Goal: Check status: Check status

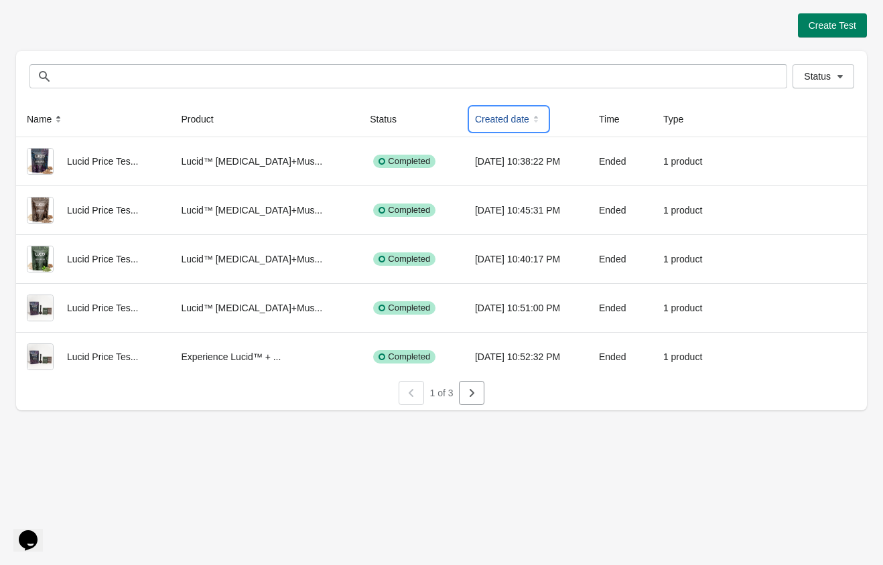
click at [494, 121] on button "Created date" at bounding box center [508, 119] width 78 height 24
click at [529, 122] on icon at bounding box center [535, 118] width 13 height 13
click at [492, 121] on button "Created date" at bounding box center [508, 119] width 78 height 24
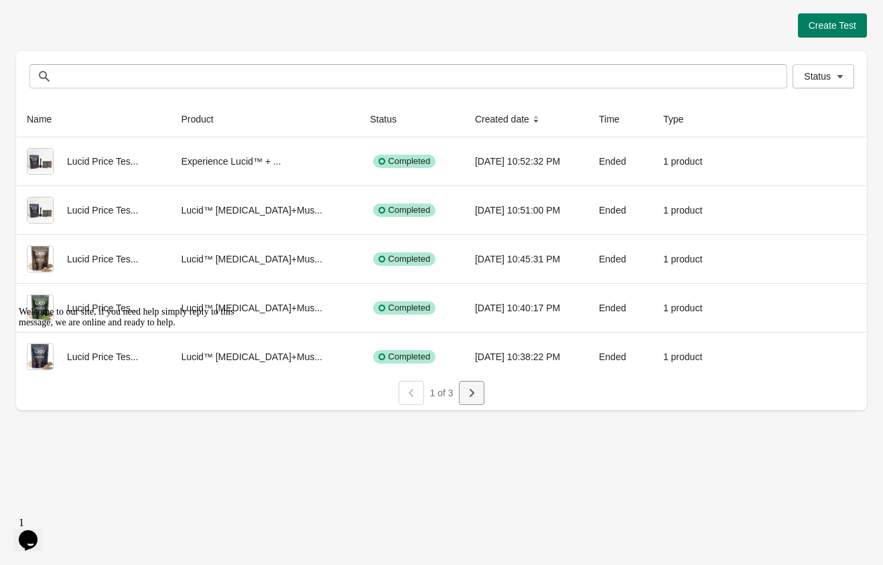
click at [479, 399] on button "button" at bounding box center [471, 393] width 25 height 24
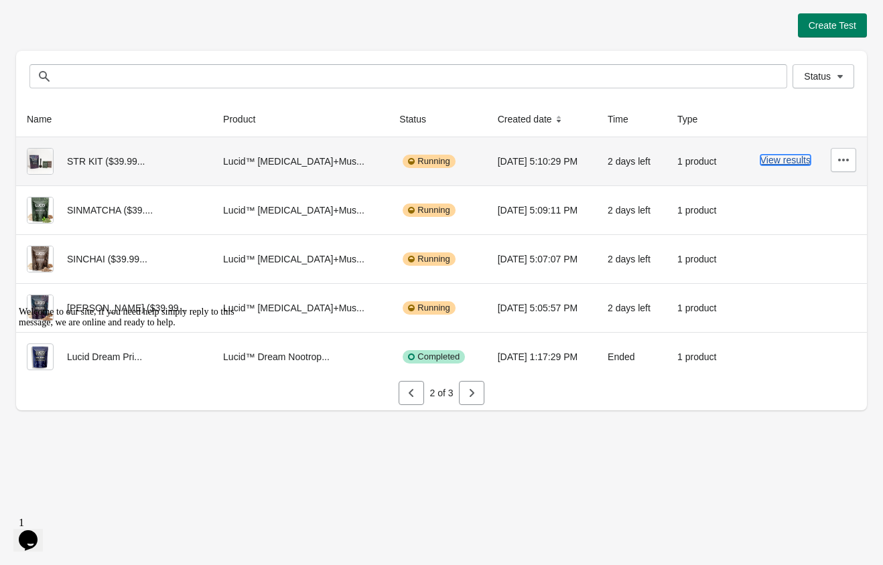
click at [778, 163] on button "View results" at bounding box center [785, 160] width 50 height 11
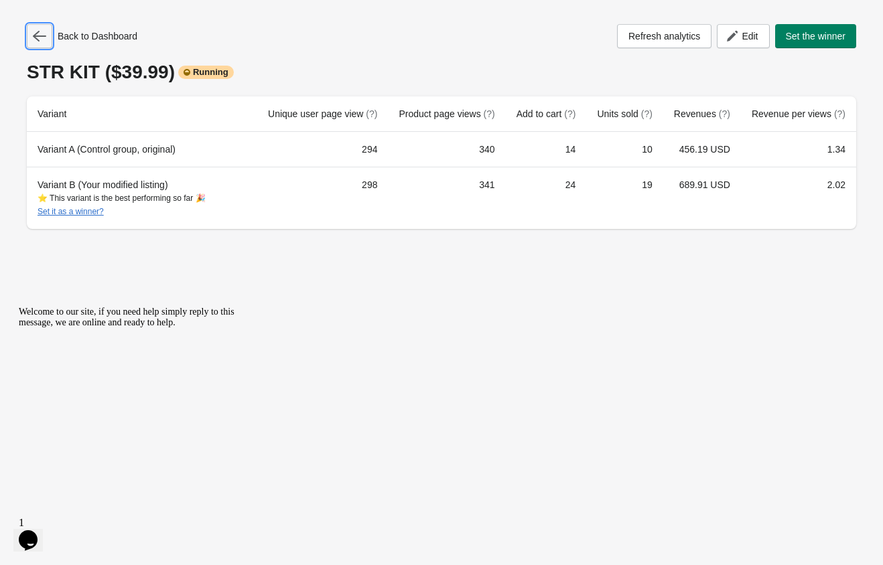
click at [41, 37] on icon "button" at bounding box center [39, 35] width 13 height 13
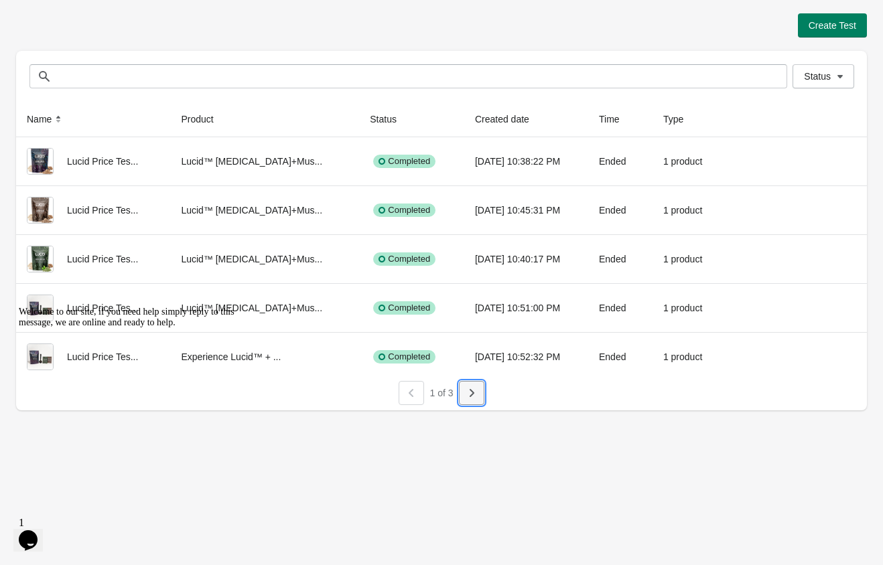
click at [479, 388] on button "button" at bounding box center [471, 393] width 25 height 24
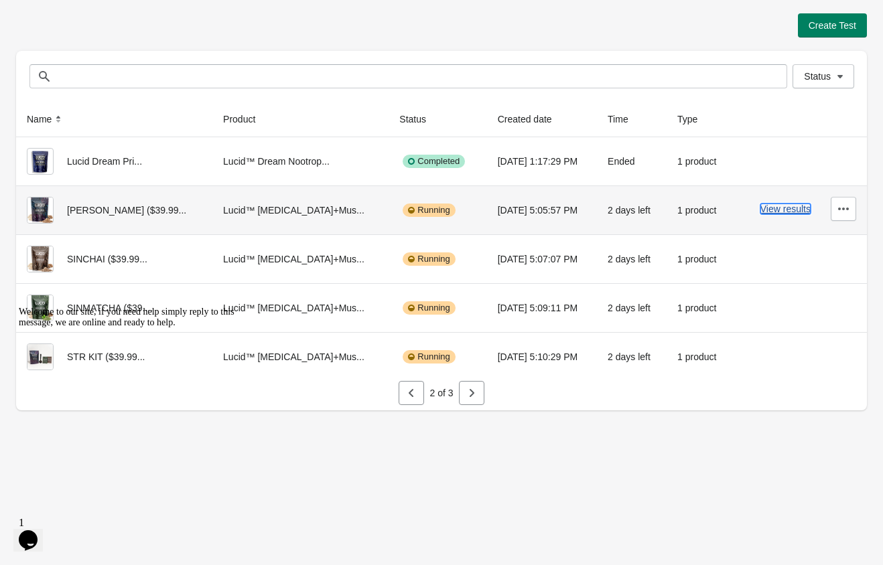
click at [791, 212] on button "View results" at bounding box center [785, 209] width 50 height 11
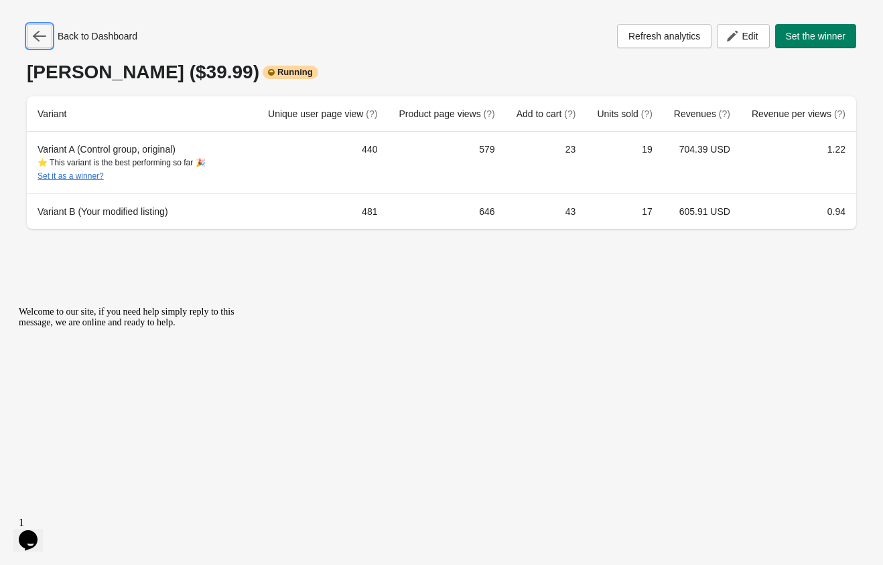
click at [43, 40] on icon "button" at bounding box center [39, 35] width 13 height 13
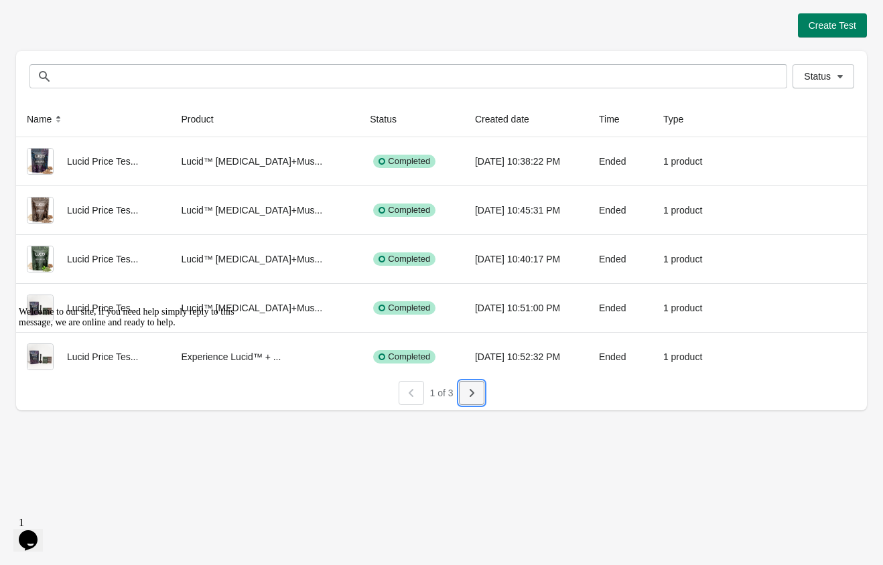
click at [482, 400] on button "button" at bounding box center [471, 393] width 25 height 24
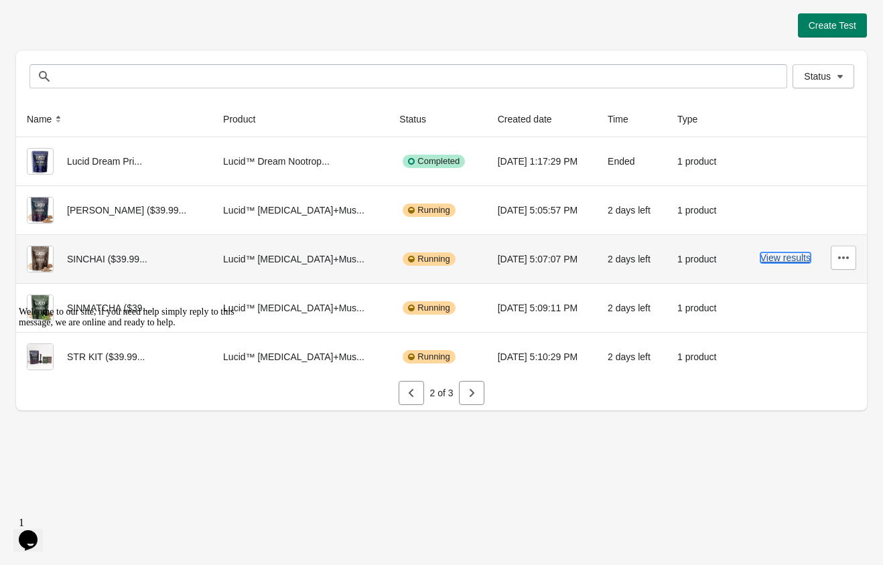
click at [773, 256] on button "View results" at bounding box center [785, 257] width 50 height 11
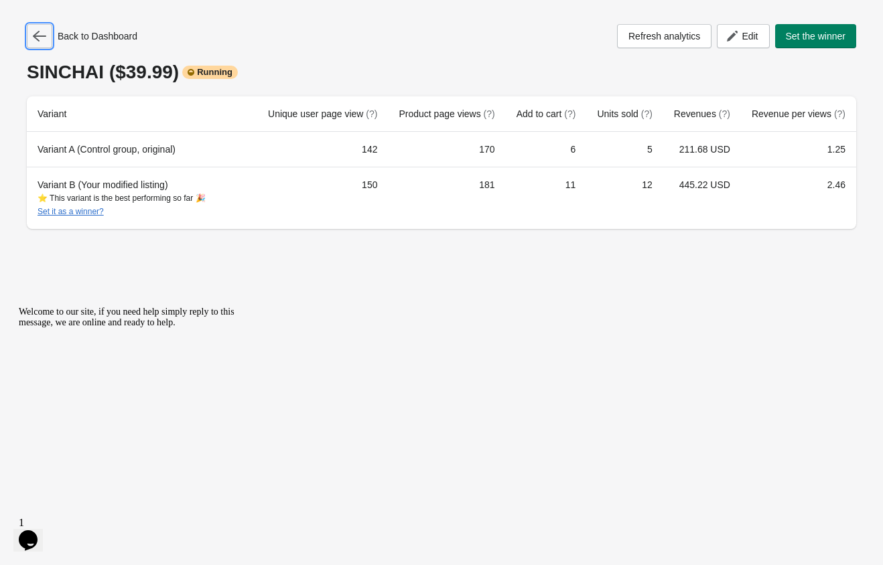
click at [35, 37] on icon "button" at bounding box center [39, 35] width 13 height 13
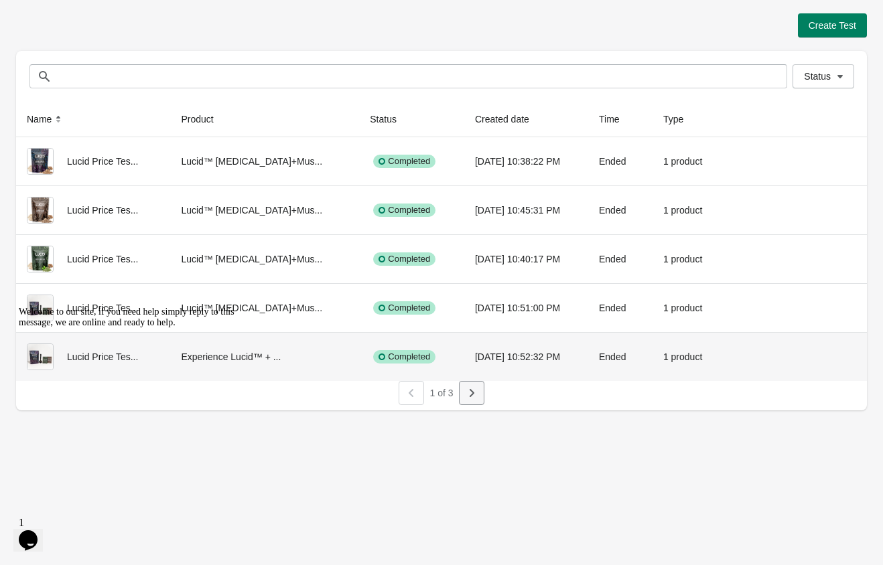
click at [467, 394] on icon "button" at bounding box center [471, 392] width 13 height 13
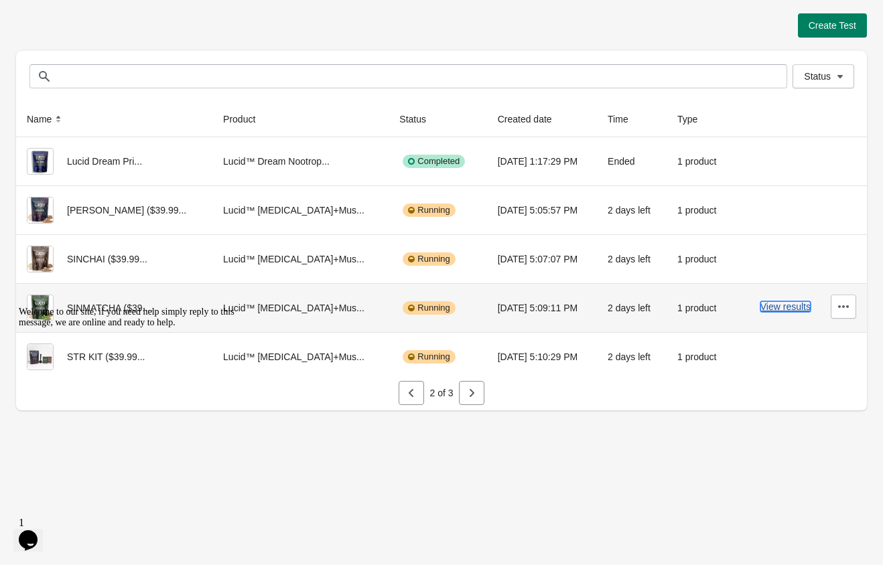
click at [773, 305] on button "View results" at bounding box center [785, 306] width 50 height 11
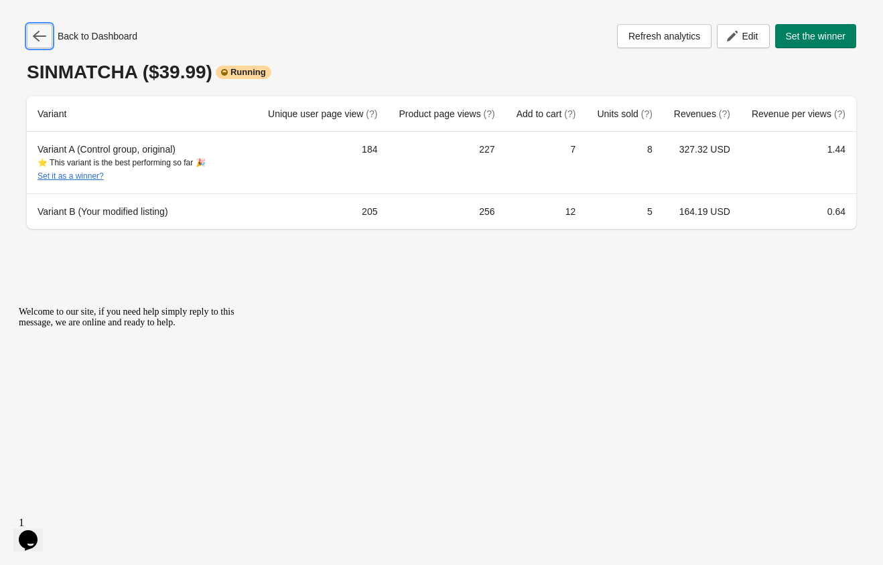
click at [45, 40] on icon "button" at bounding box center [39, 35] width 13 height 13
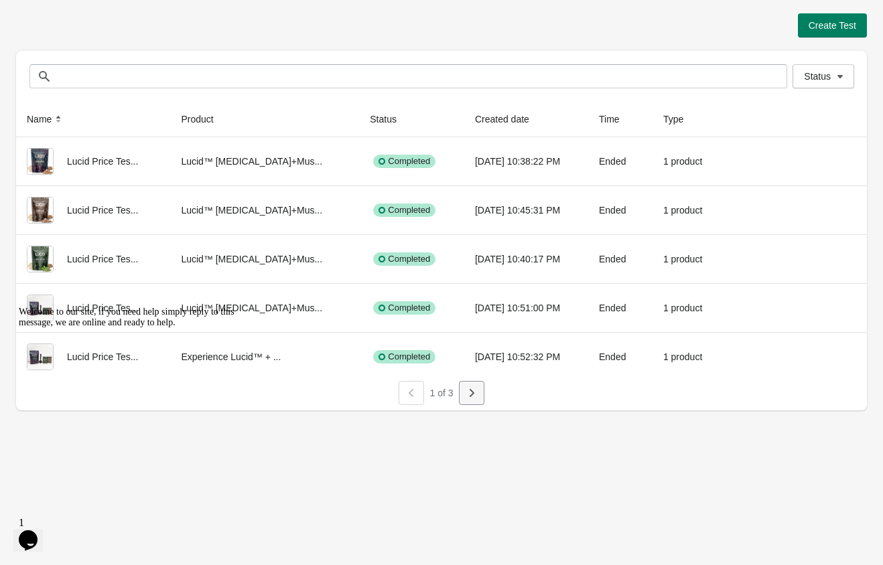
click at [471, 399] on icon "button" at bounding box center [471, 392] width 13 height 13
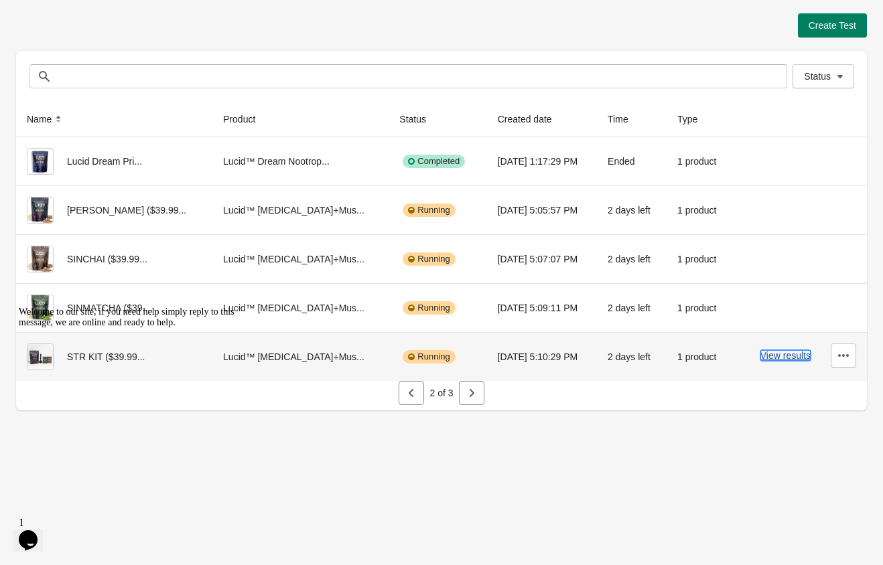
click at [798, 360] on button "View results" at bounding box center [785, 355] width 50 height 11
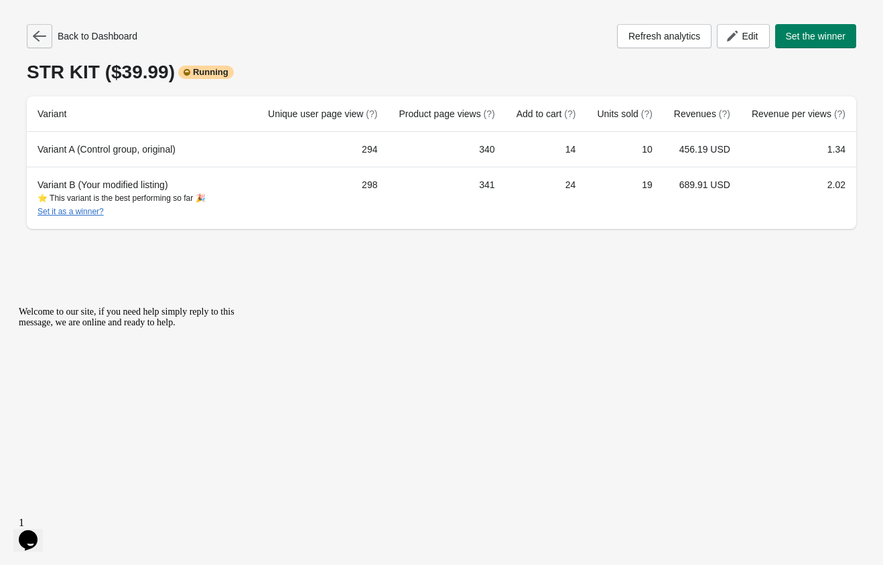
click at [38, 35] on icon "button" at bounding box center [39, 36] width 13 height 11
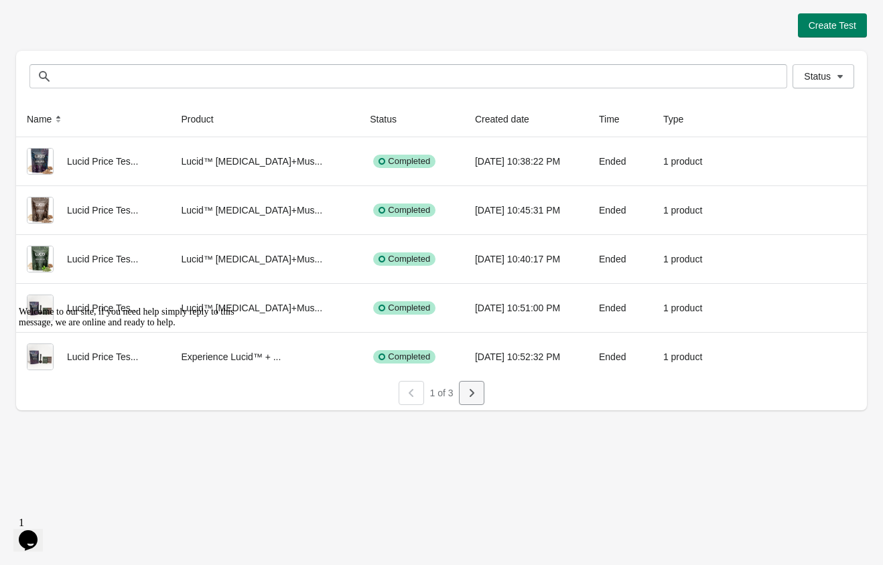
click at [473, 399] on icon "button" at bounding box center [471, 392] width 13 height 13
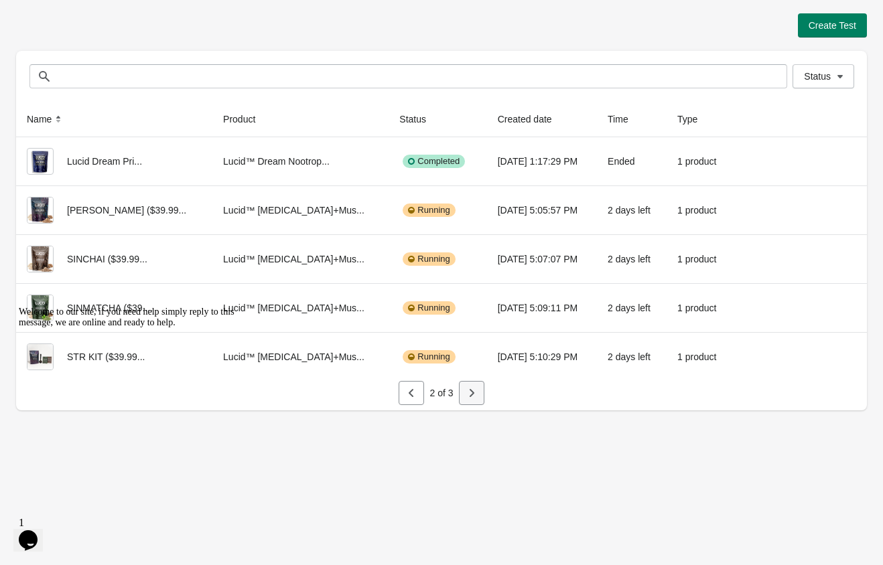
click at [473, 399] on icon "button" at bounding box center [471, 392] width 13 height 13
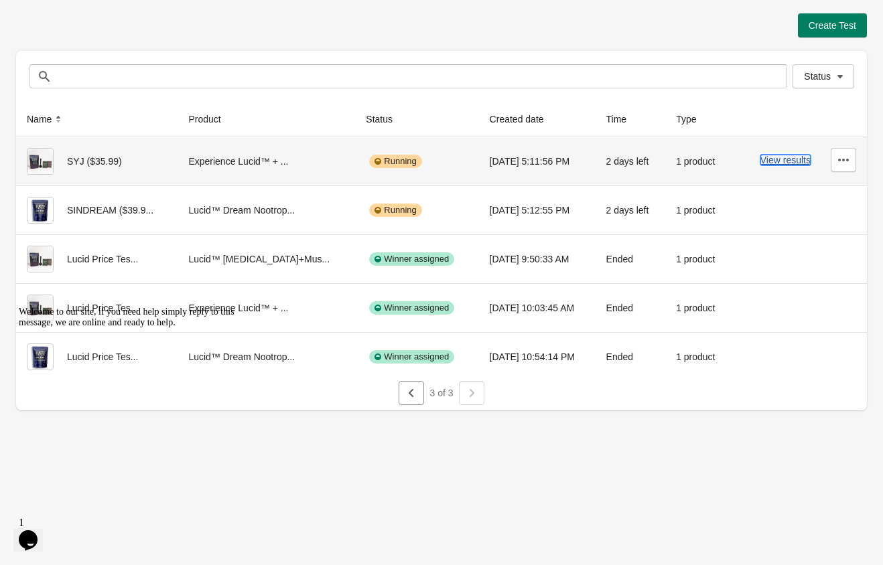
click at [776, 158] on button "View results" at bounding box center [785, 160] width 50 height 11
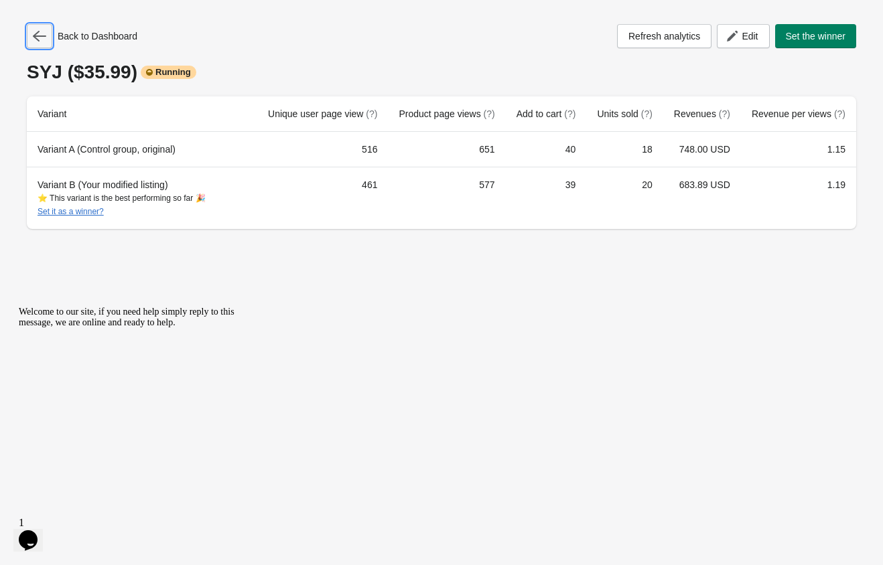
click at [43, 34] on icon "button" at bounding box center [39, 35] width 13 height 13
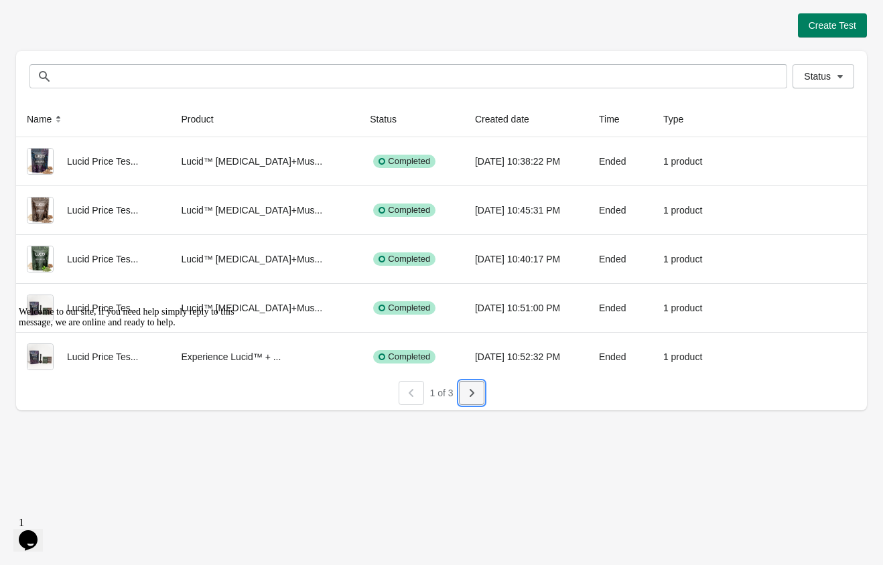
click at [481, 402] on button "button" at bounding box center [471, 393] width 25 height 24
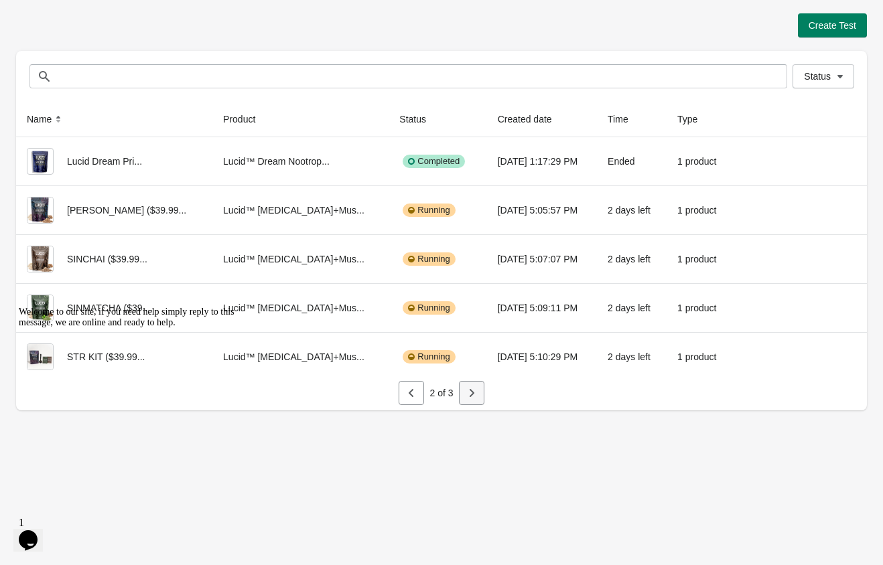
click at [480, 396] on button "button" at bounding box center [471, 393] width 25 height 24
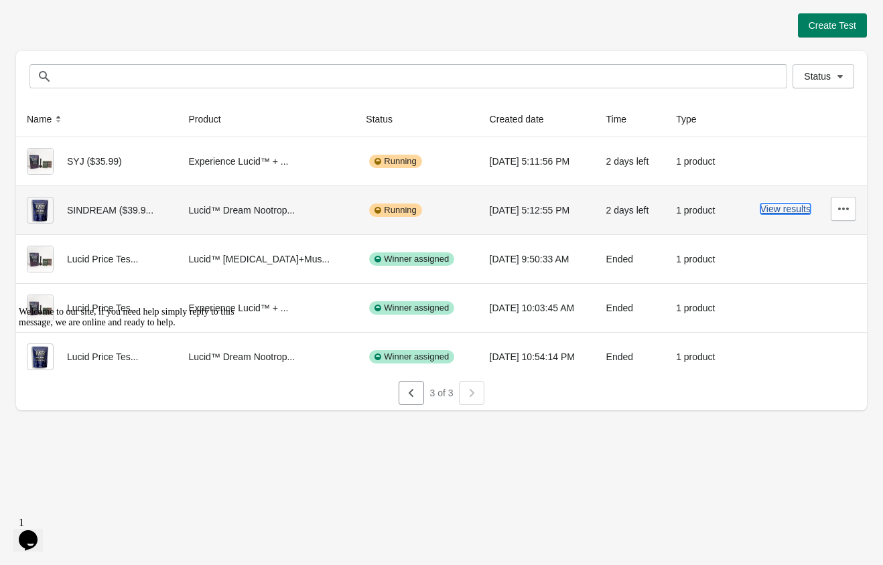
click at [791, 212] on button "View results" at bounding box center [785, 209] width 50 height 11
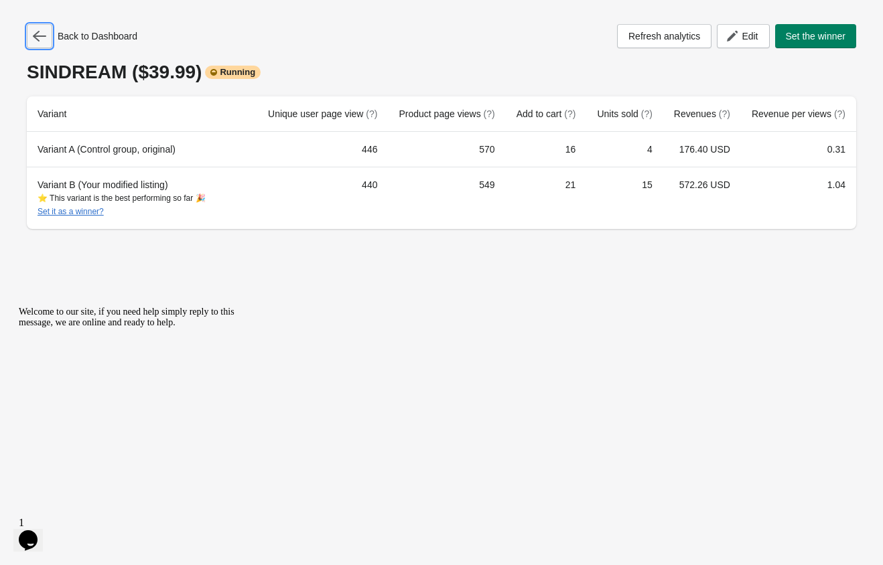
click at [44, 39] on icon "button" at bounding box center [39, 35] width 13 height 13
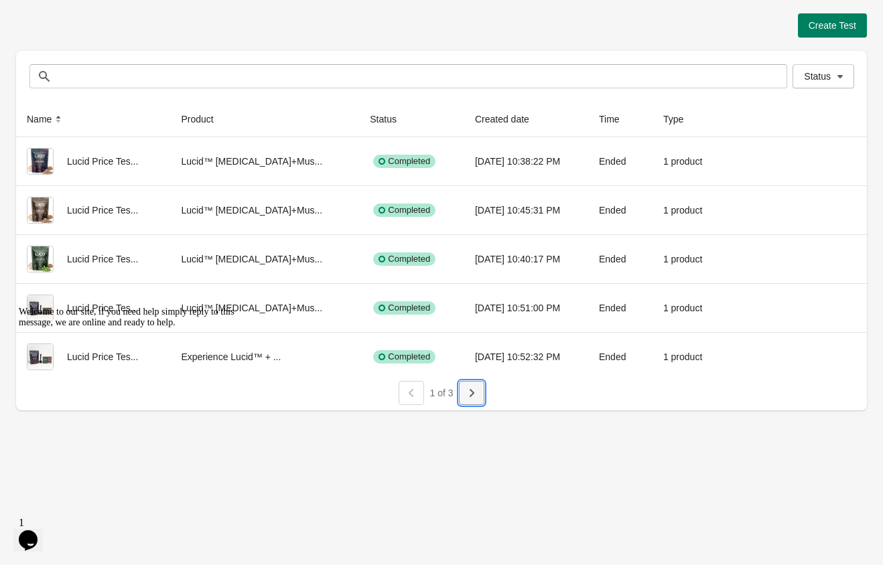
click at [471, 392] on icon "button" at bounding box center [471, 392] width 13 height 13
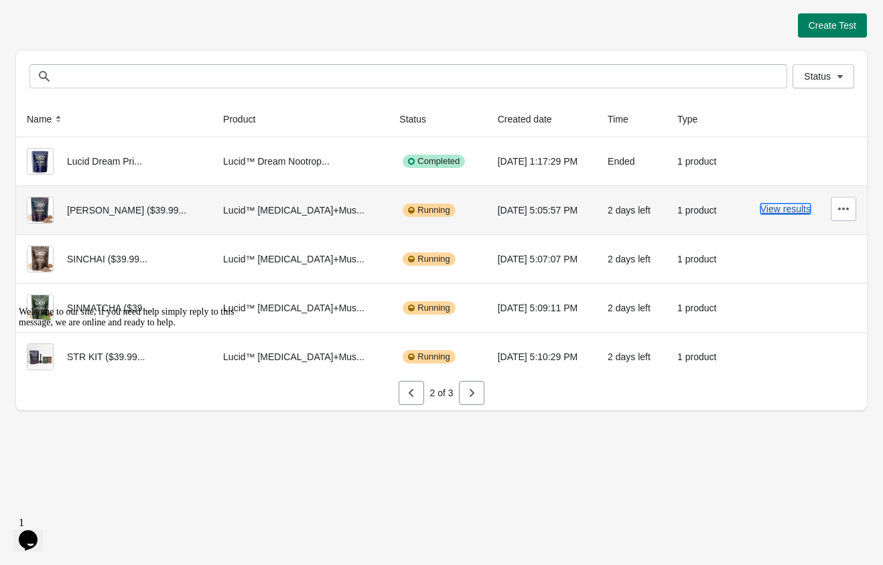
click at [785, 204] on button "View results" at bounding box center [785, 209] width 50 height 11
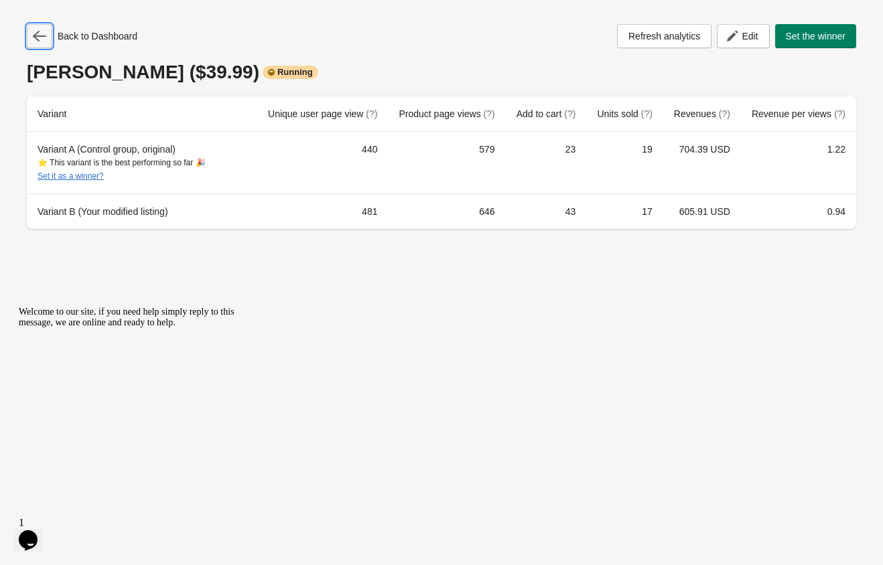
click at [39, 40] on icon "button" at bounding box center [39, 35] width 13 height 13
